Goal: Information Seeking & Learning: Learn about a topic

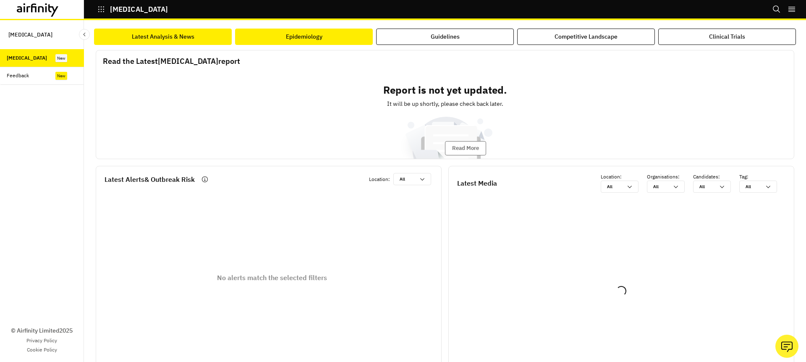
click at [328, 39] on button "Epidemiology" at bounding box center [304, 37] width 138 height 16
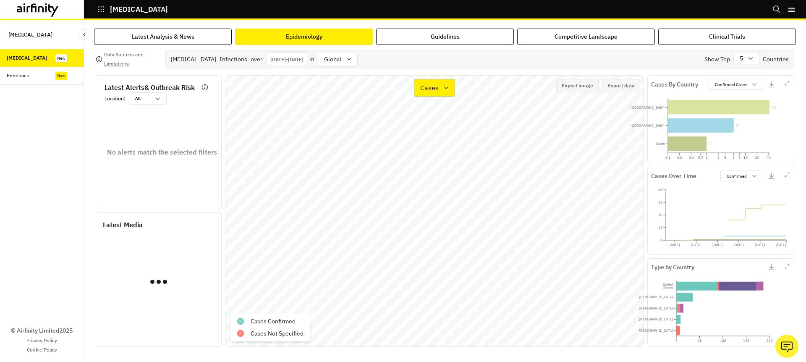
click at [431, 90] on p "Cases" at bounding box center [429, 88] width 18 height 10
click at [446, 128] on div "Types" at bounding box center [456, 128] width 71 height 10
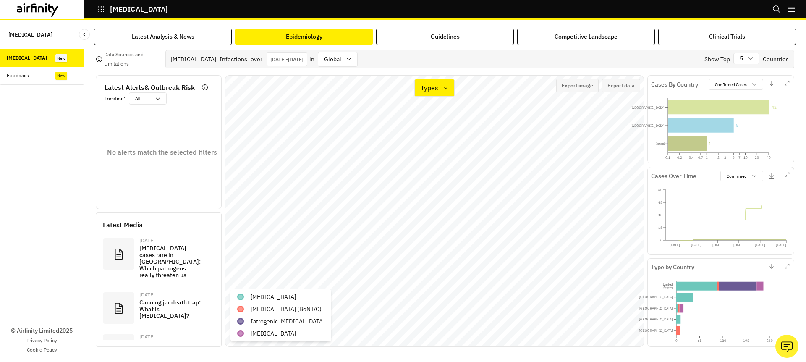
click at [303, 57] on p "[DATE] - [DATE]" at bounding box center [286, 59] width 33 height 6
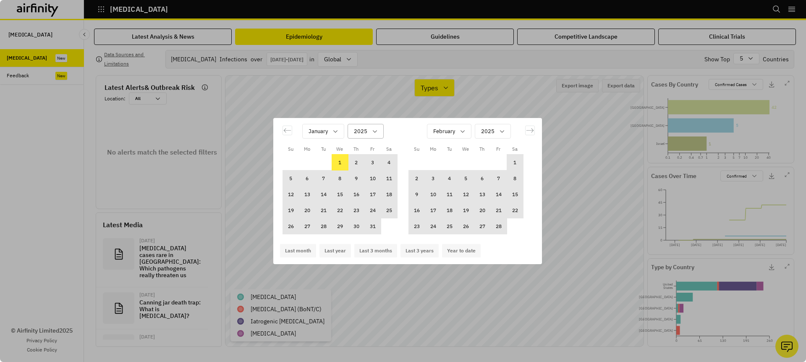
click at [367, 127] on div "Calendar" at bounding box center [360, 131] width 13 height 11
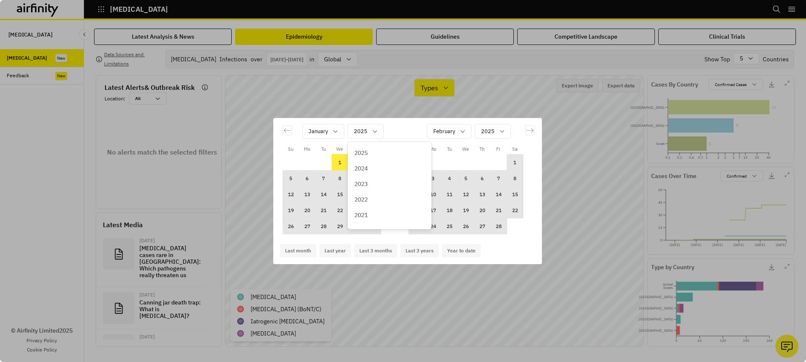
click at [378, 214] on div "2021" at bounding box center [389, 215] width 71 height 9
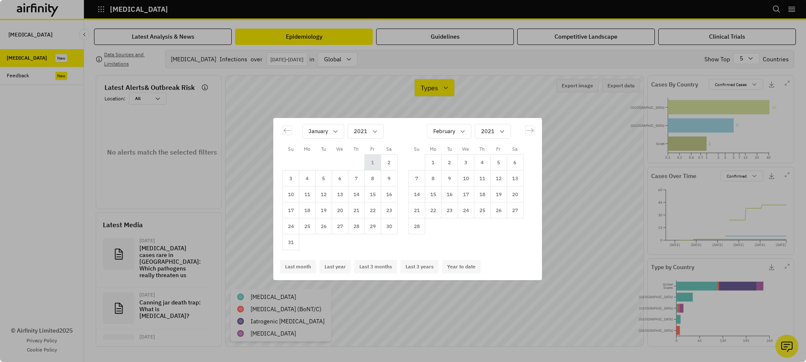
click at [374, 166] on td "1" at bounding box center [373, 163] width 16 height 16
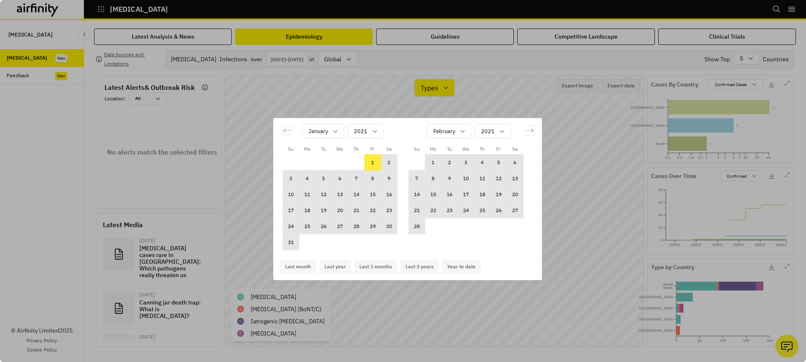
click at [461, 123] on div "[DATE]" at bounding box center [469, 134] width 109 height 39
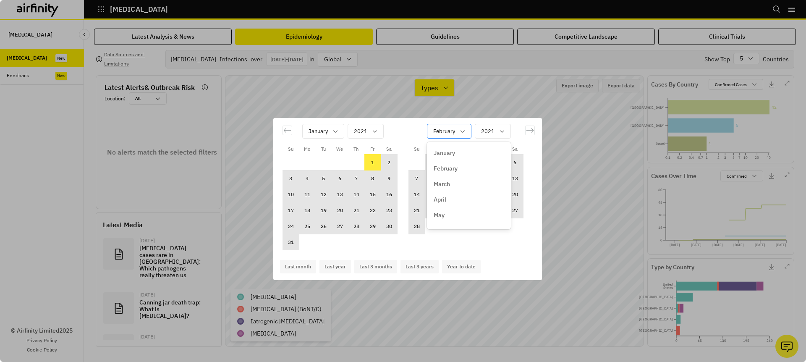
click at [460, 127] on div "February" at bounding box center [449, 131] width 45 height 15
click at [464, 219] on div "December" at bounding box center [469, 218] width 71 height 9
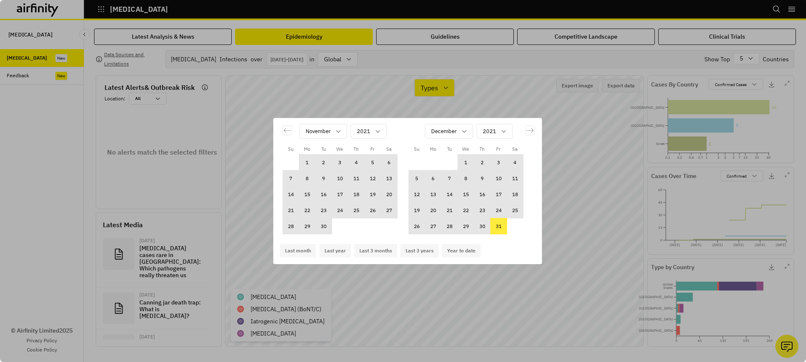
click at [502, 226] on td "31" at bounding box center [499, 226] width 16 height 16
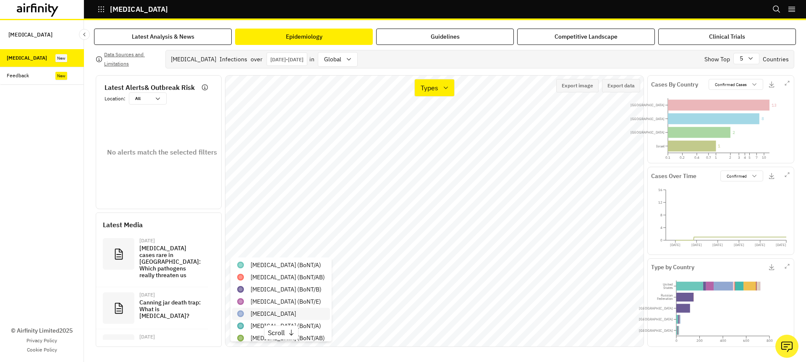
click at [311, 315] on div "[MEDICAL_DATA]" at bounding box center [281, 314] width 98 height 12
click at [748, 173] on div "Confirmed" at bounding box center [736, 176] width 30 height 8
click at [709, 173] on div "Cases Over Time Confirmed" at bounding box center [714, 176] width 126 height 11
click at [621, 89] on button "Export data" at bounding box center [621, 85] width 38 height 13
